Goal: Task Accomplishment & Management: Use online tool/utility

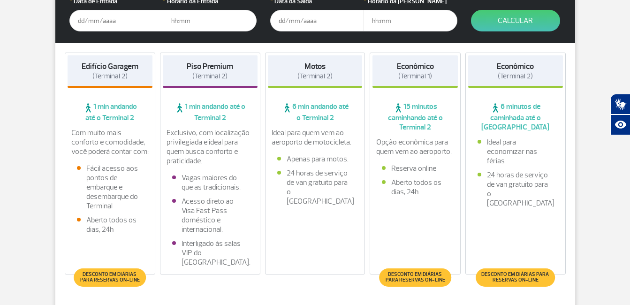
scroll to position [188, 0]
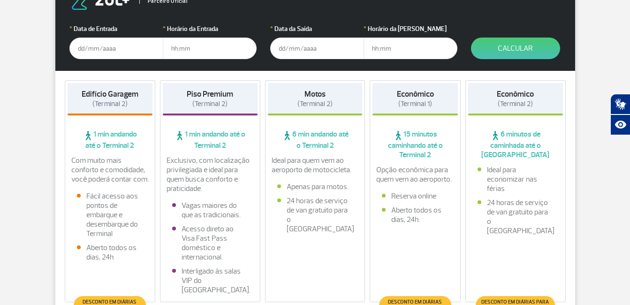
click at [113, 300] on span "Desconto em diárias para reservas on-line" at bounding box center [110, 304] width 62 height 11
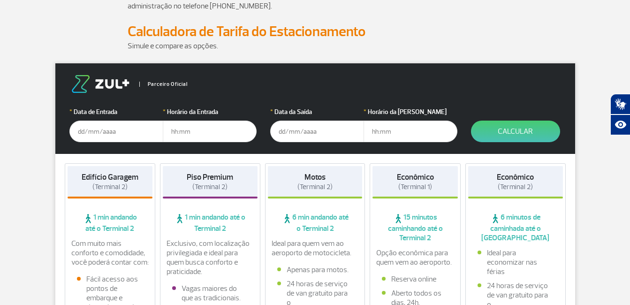
scroll to position [97, 0]
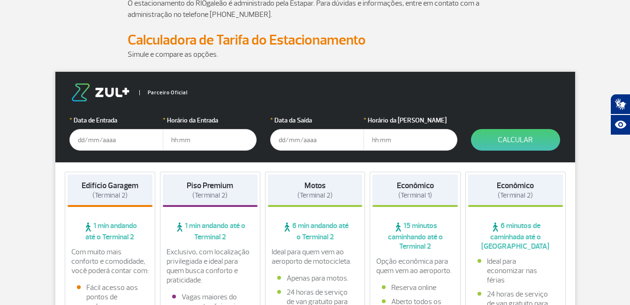
click at [87, 137] on input "text" at bounding box center [116, 140] width 94 height 22
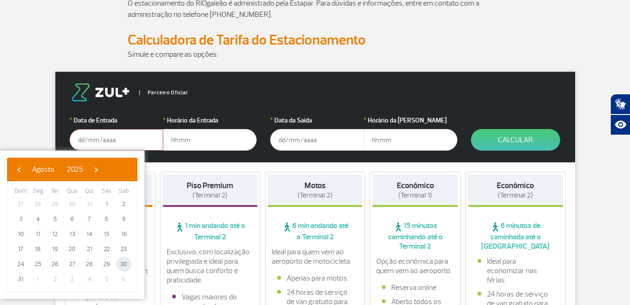
click at [120, 263] on span "30" at bounding box center [123, 263] width 15 height 15
type input "[DATE]"
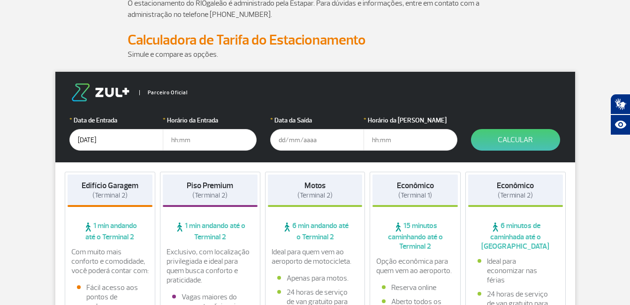
click at [172, 138] on input "text" at bounding box center [210, 140] width 94 height 22
click at [177, 141] on input "text" at bounding box center [210, 140] width 94 height 22
click at [175, 137] on input "text" at bounding box center [210, 140] width 94 height 22
type input "6"
type input "06:00"
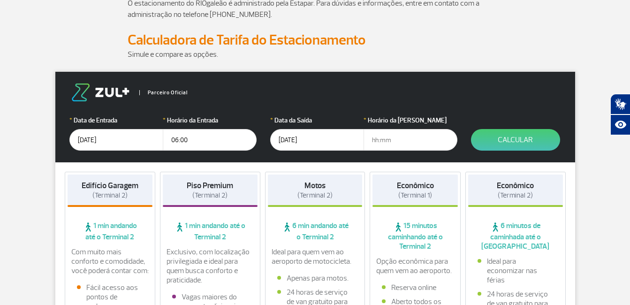
type input "[DATE]"
click at [376, 142] on input "text" at bounding box center [410, 140] width 94 height 22
click at [375, 140] on input "text" at bounding box center [410, 140] width 94 height 22
type input "16:00"
click at [527, 139] on button "Calcular" at bounding box center [515, 140] width 89 height 22
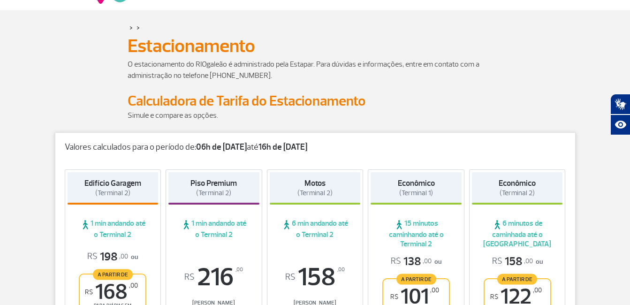
scroll to position [0, 0]
